Goal: Consume media (video, audio)

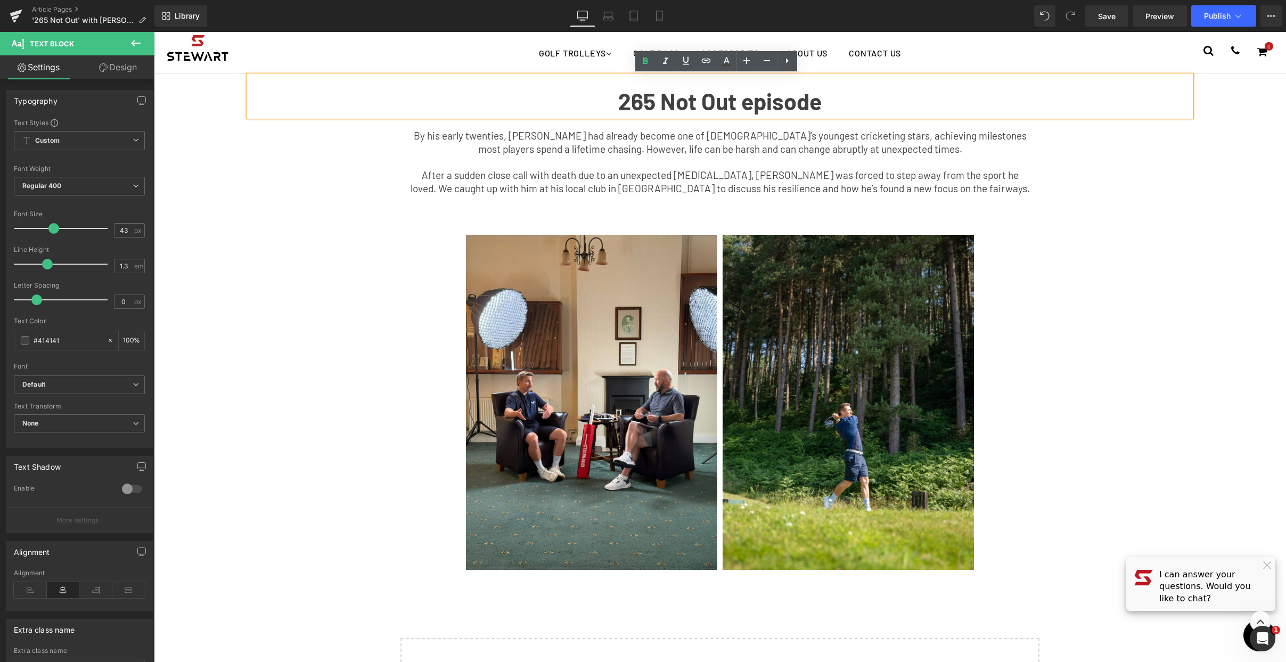
click at [758, 95] on b "265 Not Out episode" at bounding box center [719, 101] width 203 height 28
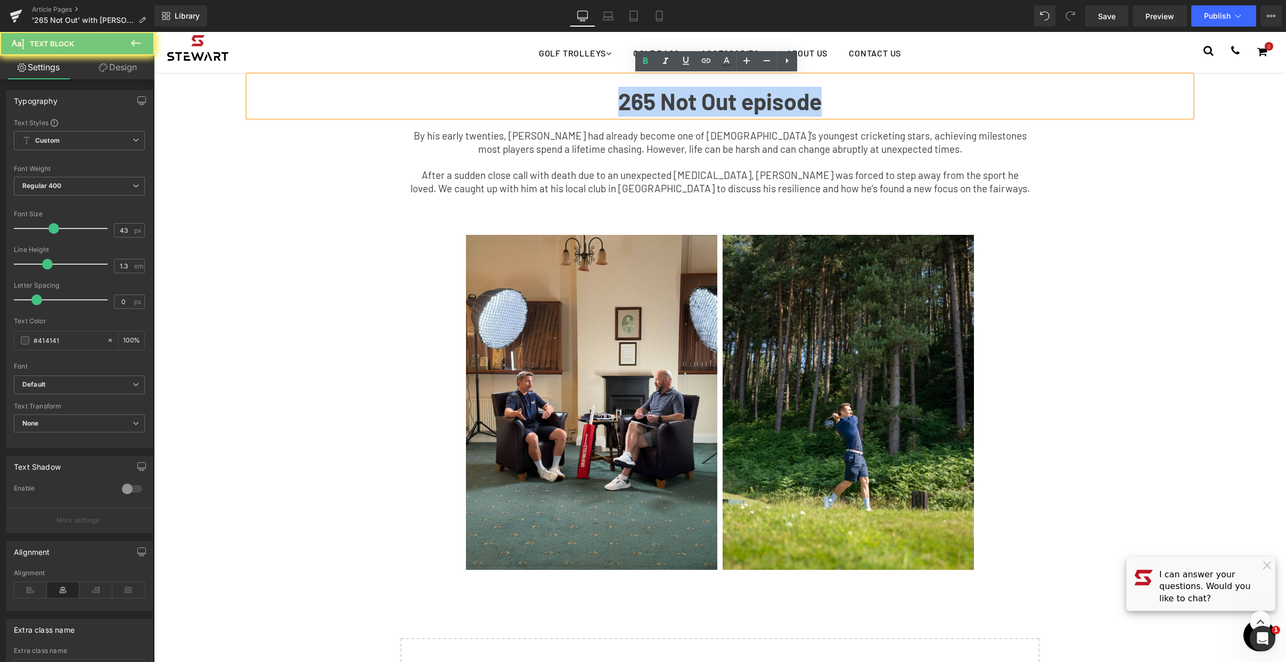
click at [758, 95] on b "265 Not Out episode" at bounding box center [719, 101] width 203 height 28
click at [764, 109] on b "265 Not Out episode" at bounding box center [719, 101] width 203 height 28
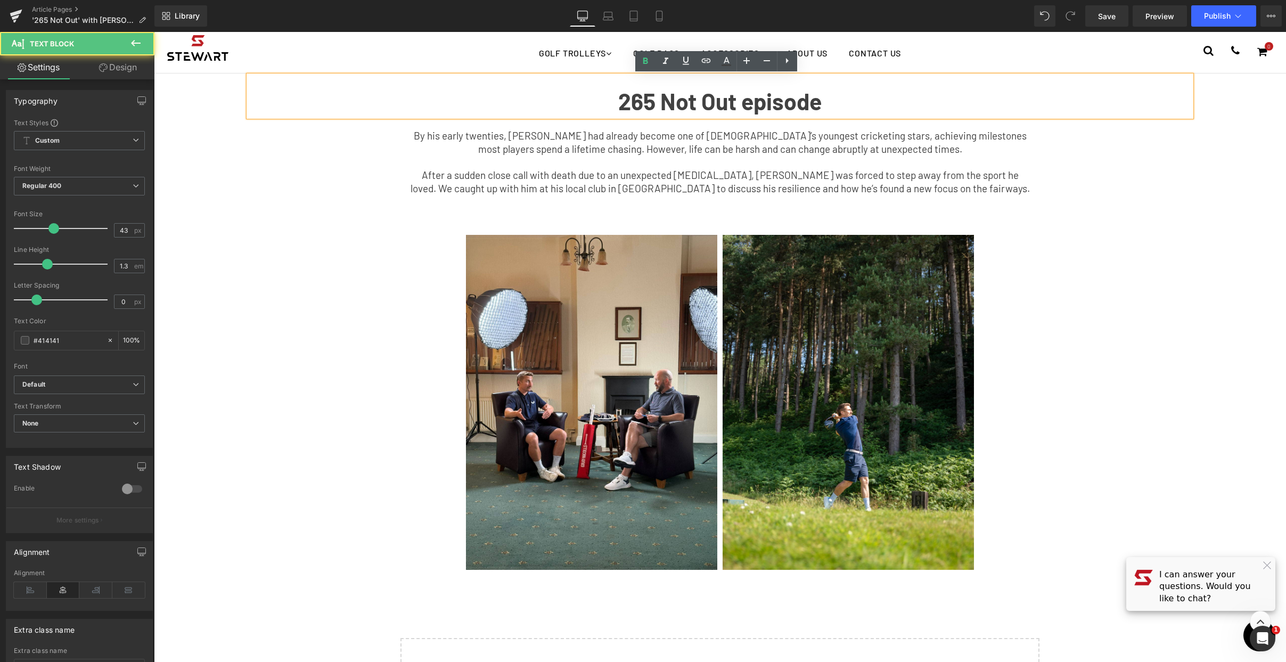
click at [705, 99] on b "265 Not Out episode" at bounding box center [719, 101] width 203 height 28
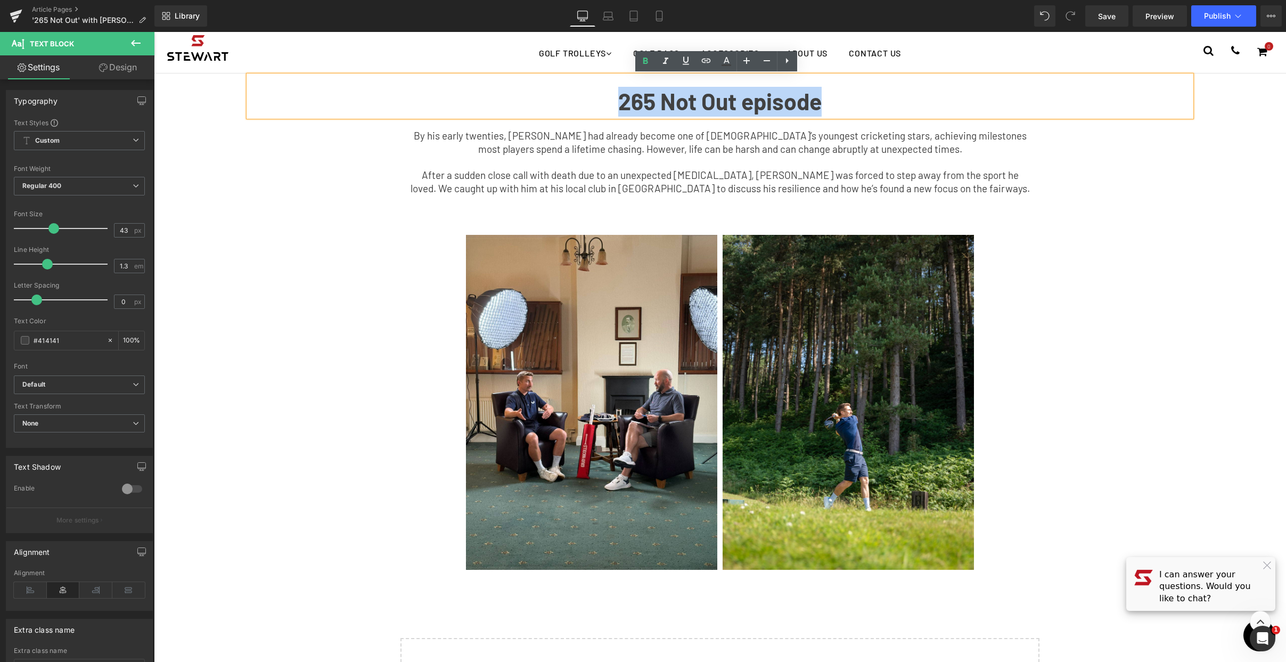
copy b "265 Not Out episode"
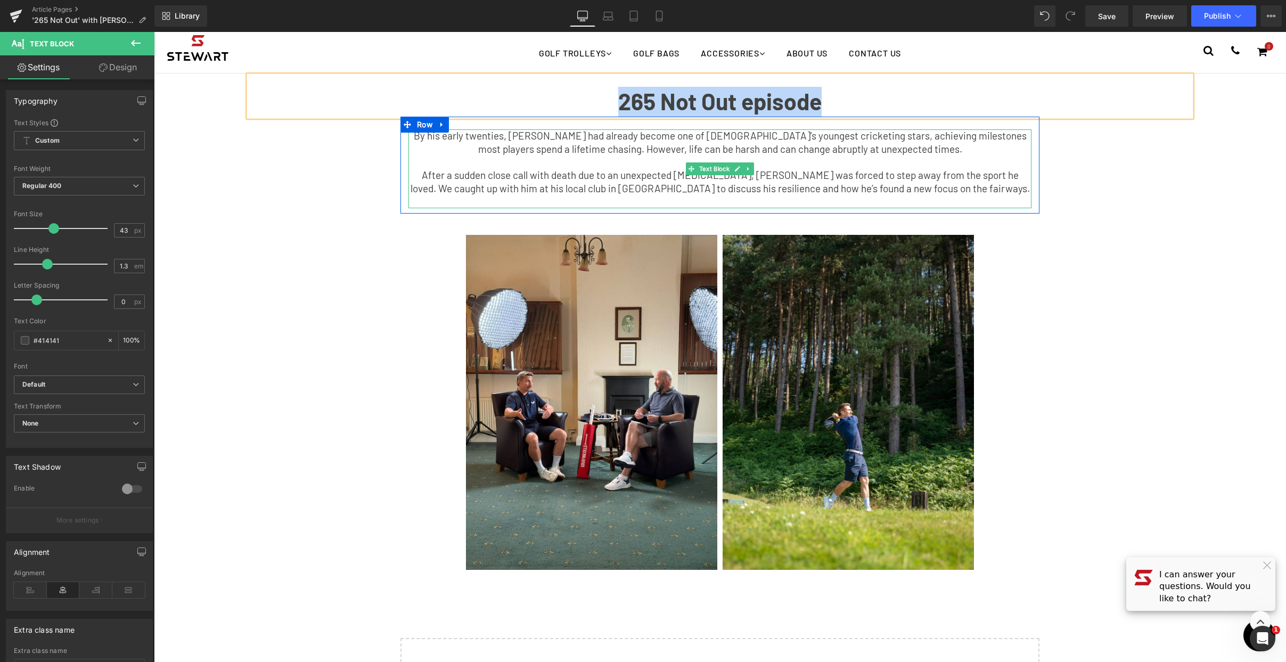
click at [835, 190] on p "After a sudden close call with death due to an unexpected [MEDICAL_DATA], [PERS…" at bounding box center [720, 182] width 623 height 26
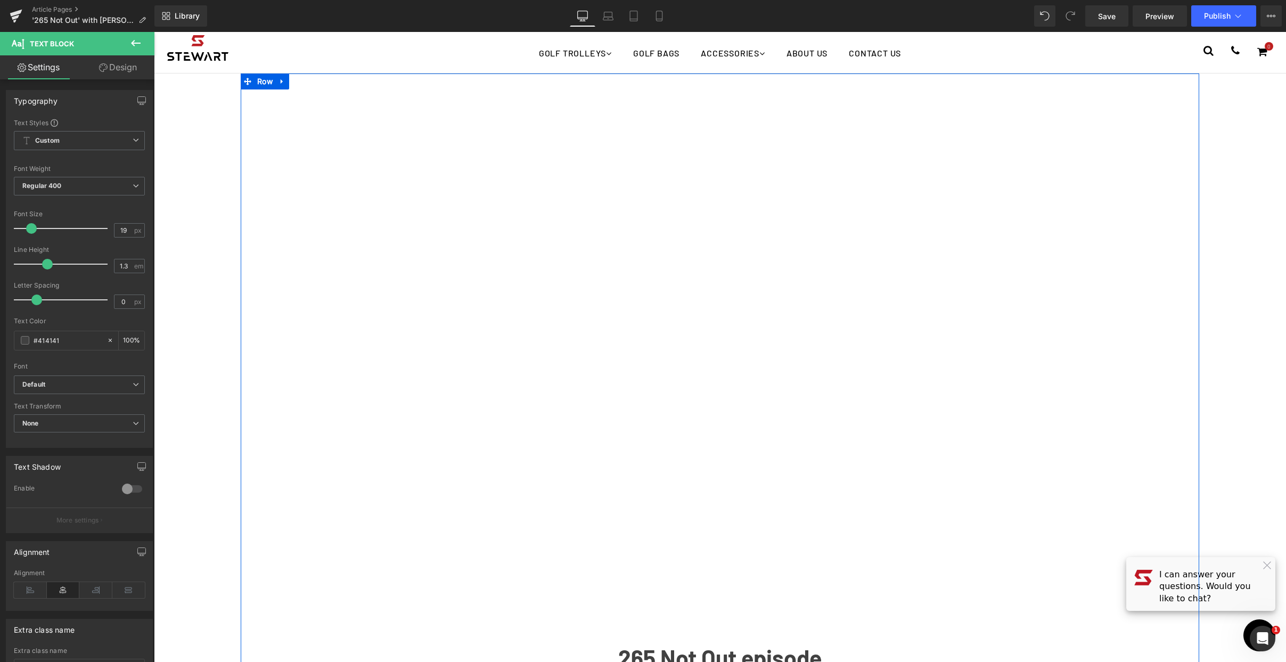
click at [719, 310] on div at bounding box center [720, 365] width 927 height 521
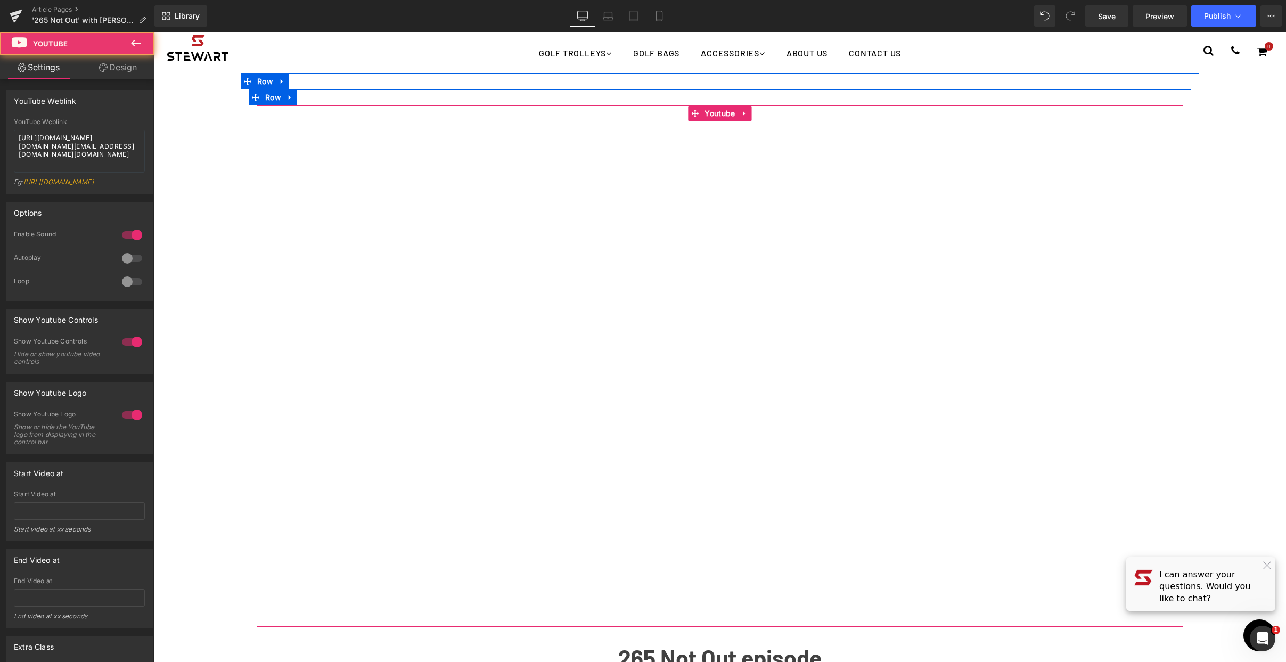
click at [719, 310] on div at bounding box center [720, 365] width 927 height 521
click at [798, 341] on div at bounding box center [720, 365] width 927 height 521
click at [709, 361] on div at bounding box center [720, 365] width 927 height 521
click at [715, 368] on div at bounding box center [720, 365] width 927 height 521
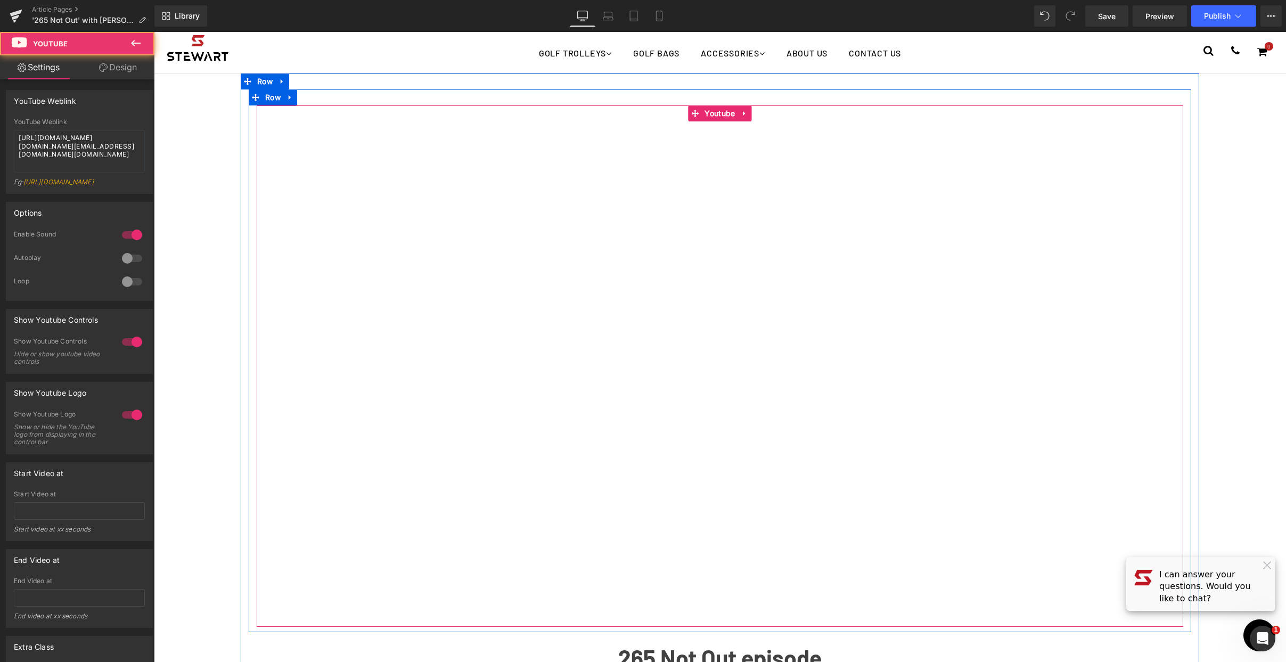
click at [715, 368] on div at bounding box center [720, 365] width 927 height 521
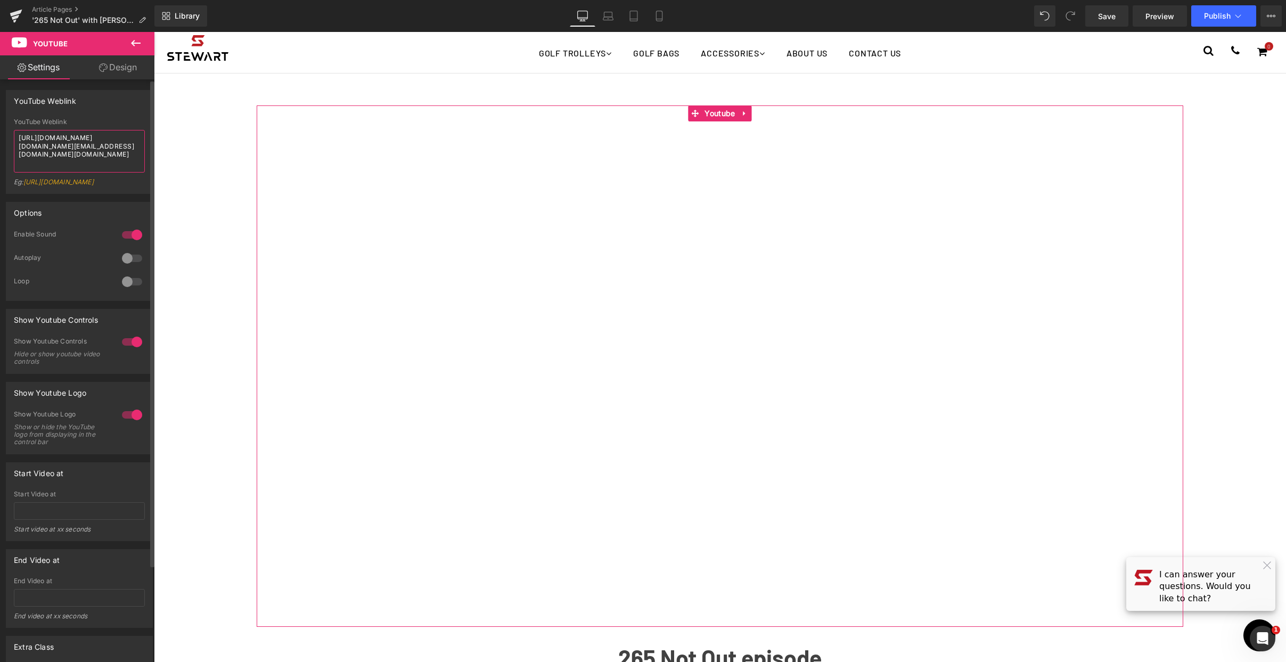
click at [84, 167] on textarea "[URL][DOMAIN_NAME][DOMAIN_NAME][EMAIL_ADDRESS][DOMAIN_NAME][DOMAIN_NAME]" at bounding box center [79, 151] width 131 height 43
click at [104, 165] on textarea "[URL][DOMAIN_NAME][DOMAIN_NAME][EMAIL_ADDRESS][DOMAIN_NAME][DOMAIN_NAME]" at bounding box center [79, 151] width 131 height 43
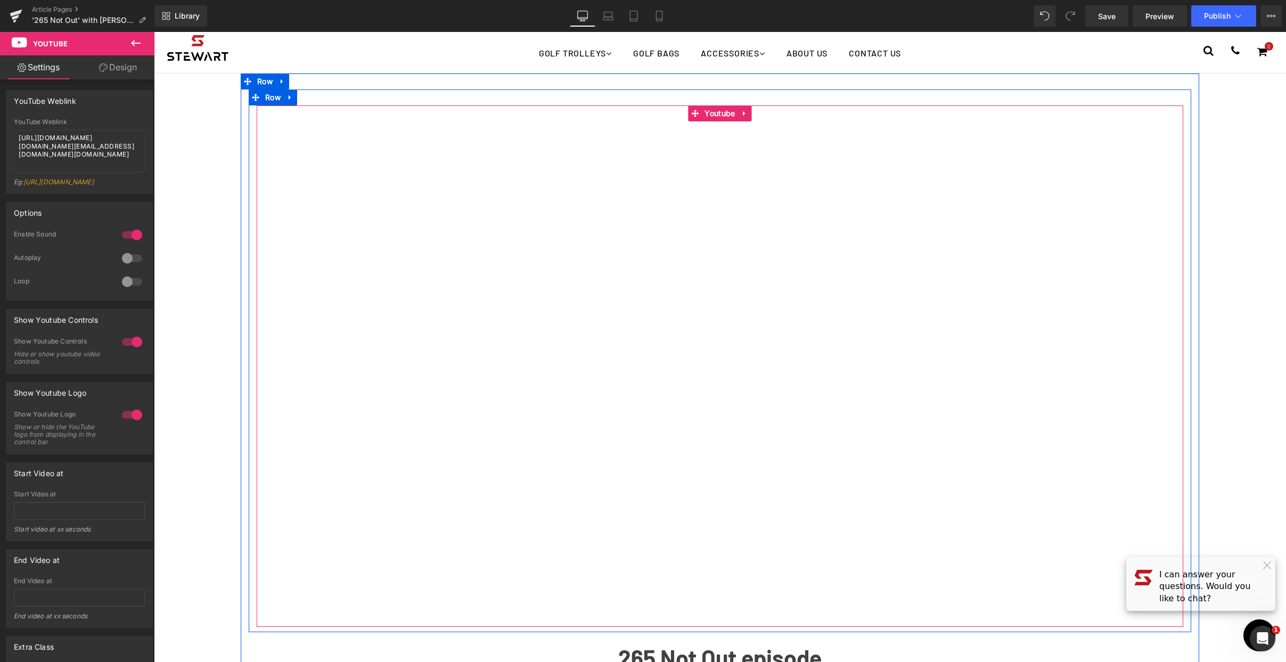
click at [718, 372] on div at bounding box center [720, 365] width 927 height 521
click at [717, 367] on div at bounding box center [720, 365] width 927 height 521
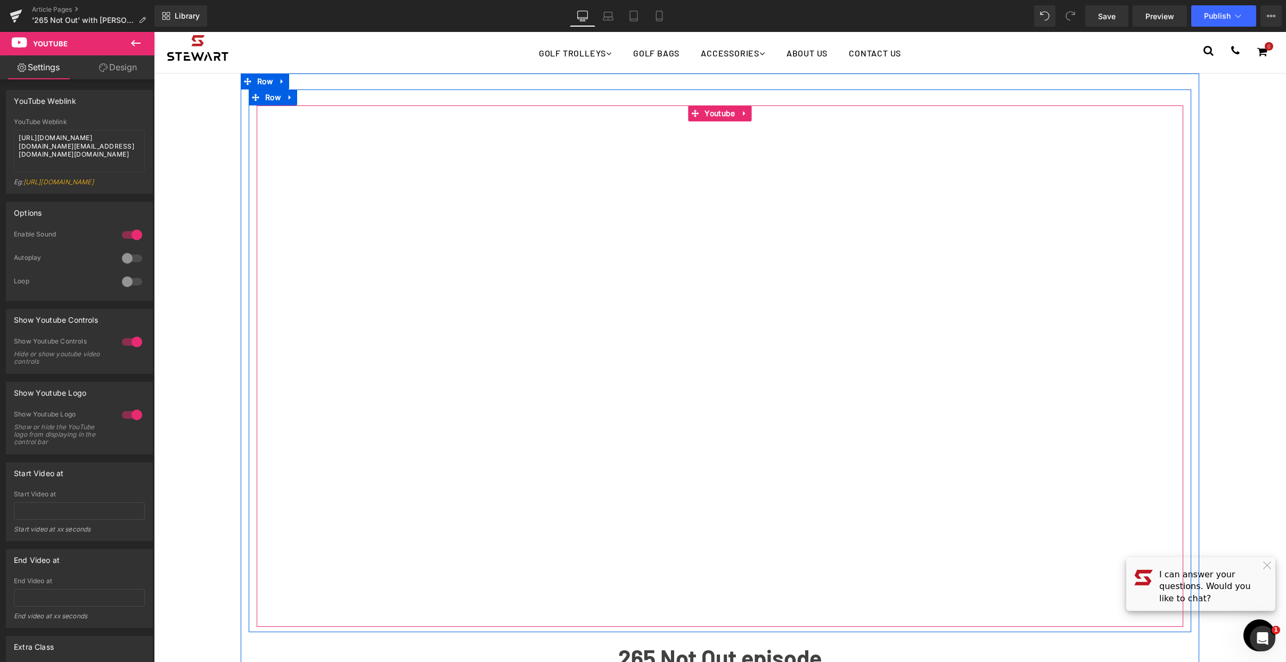
click at [717, 367] on div at bounding box center [720, 365] width 927 height 521
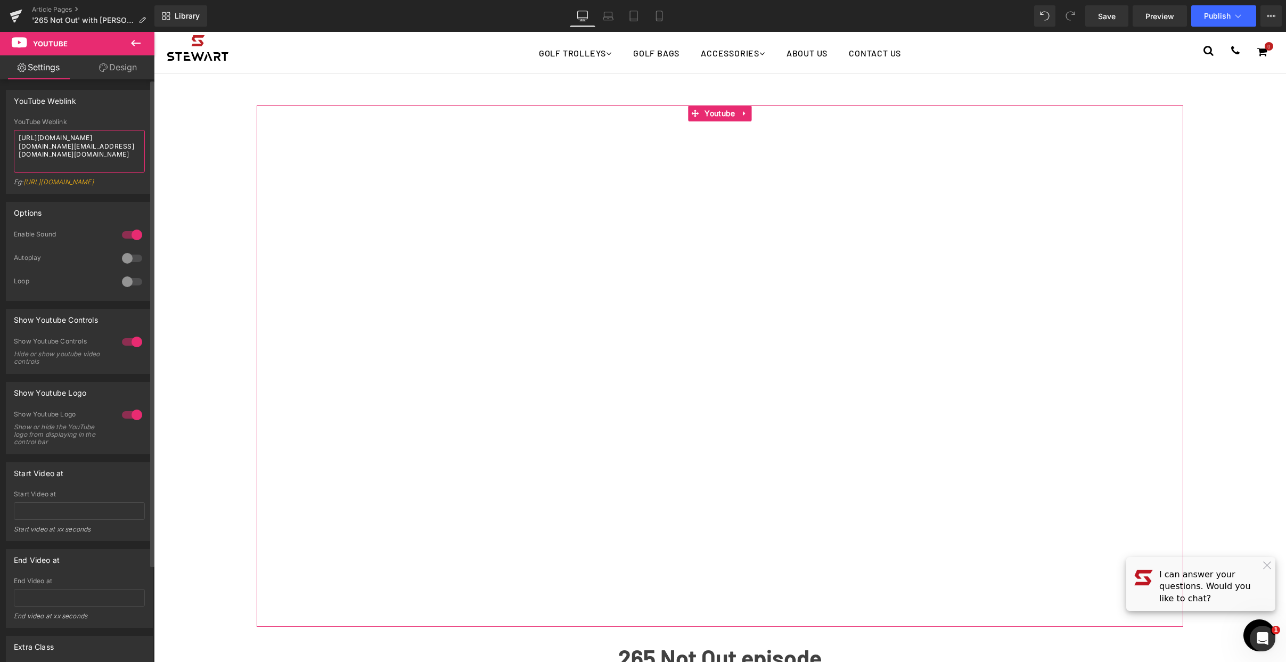
click at [63, 153] on textarea "[URL][DOMAIN_NAME][DOMAIN_NAME][EMAIL_ADDRESS][DOMAIN_NAME][DOMAIN_NAME]" at bounding box center [79, 151] width 131 height 43
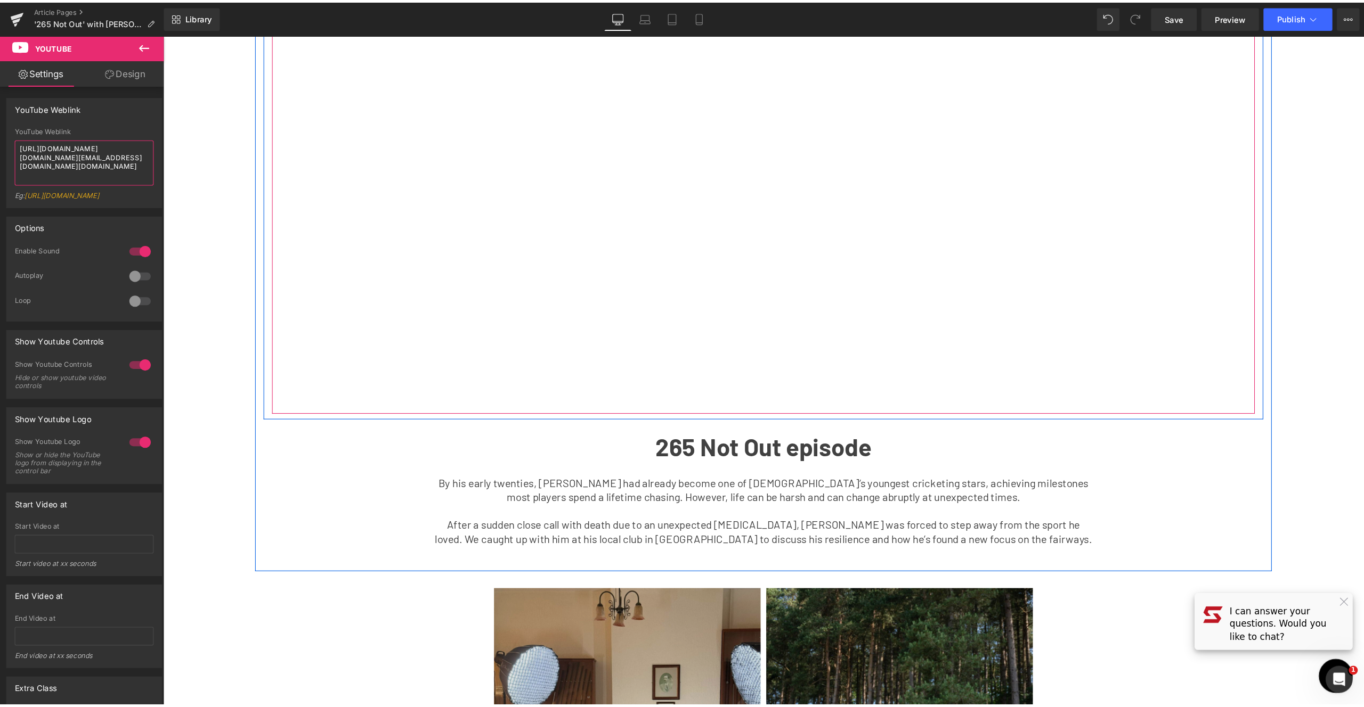
scroll to position [515, 0]
